Goal: Find specific page/section: Find specific page/section

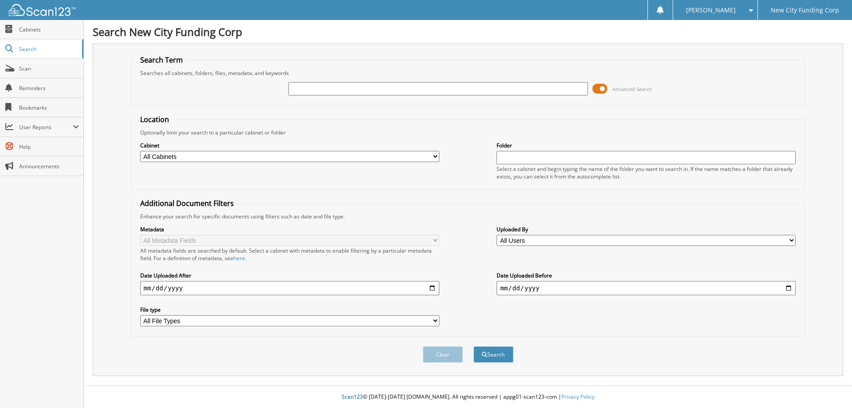
click at [369, 93] on input "text" at bounding box center [438, 88] width 299 height 13
type input "347040"
click at [474, 346] on button "Search" at bounding box center [494, 354] width 40 height 16
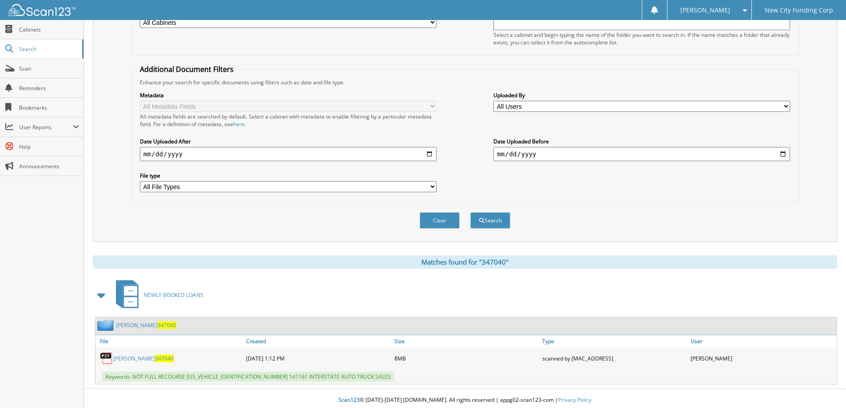
scroll to position [138, 0]
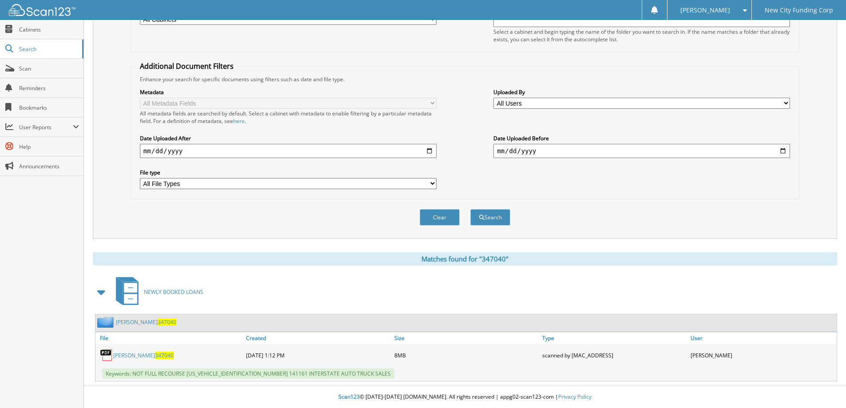
click at [139, 352] on link "[PERSON_NAME] 347040" at bounding box center [143, 356] width 60 height 8
